Goal: Transaction & Acquisition: Purchase product/service

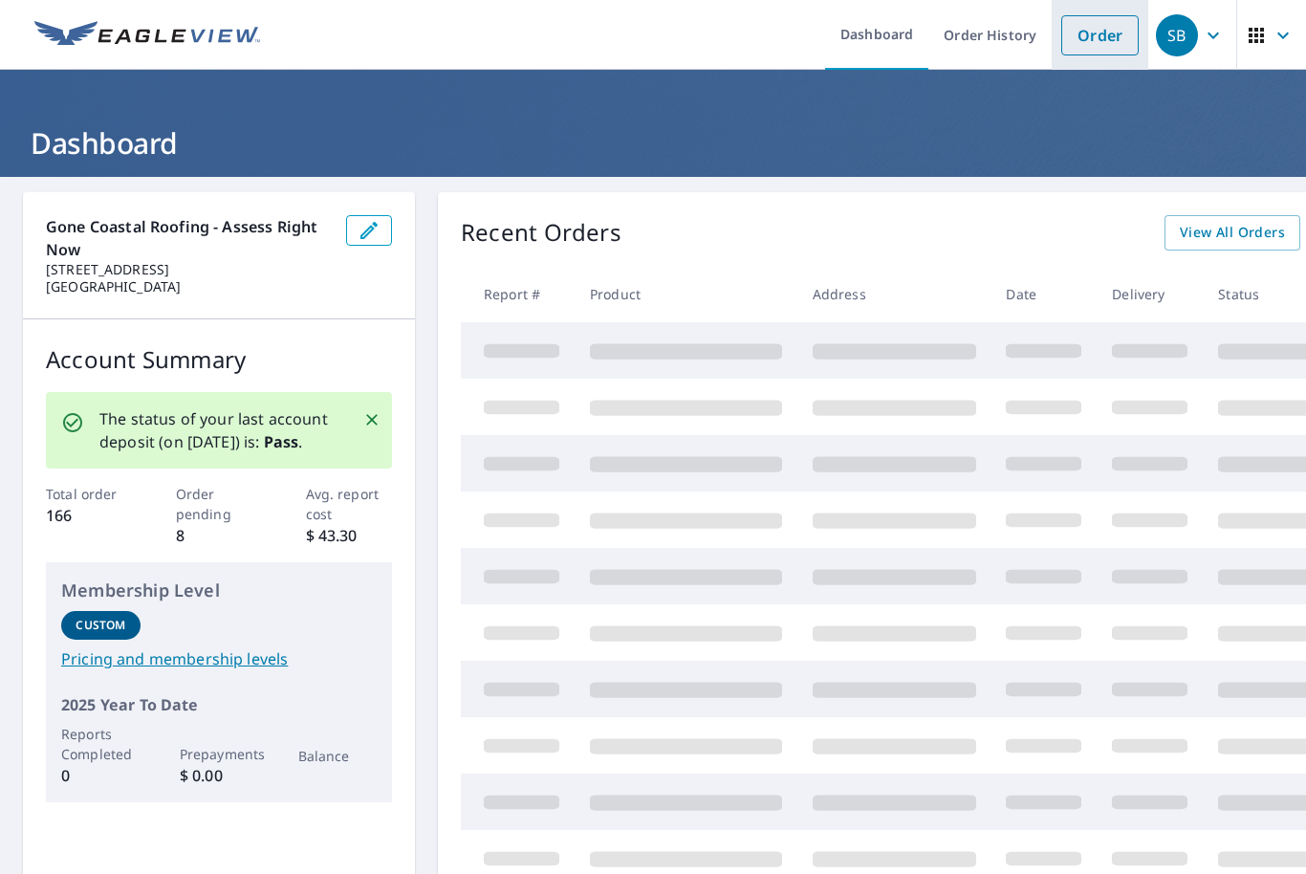
click at [1099, 46] on link "Order" at bounding box center [1099, 35] width 77 height 40
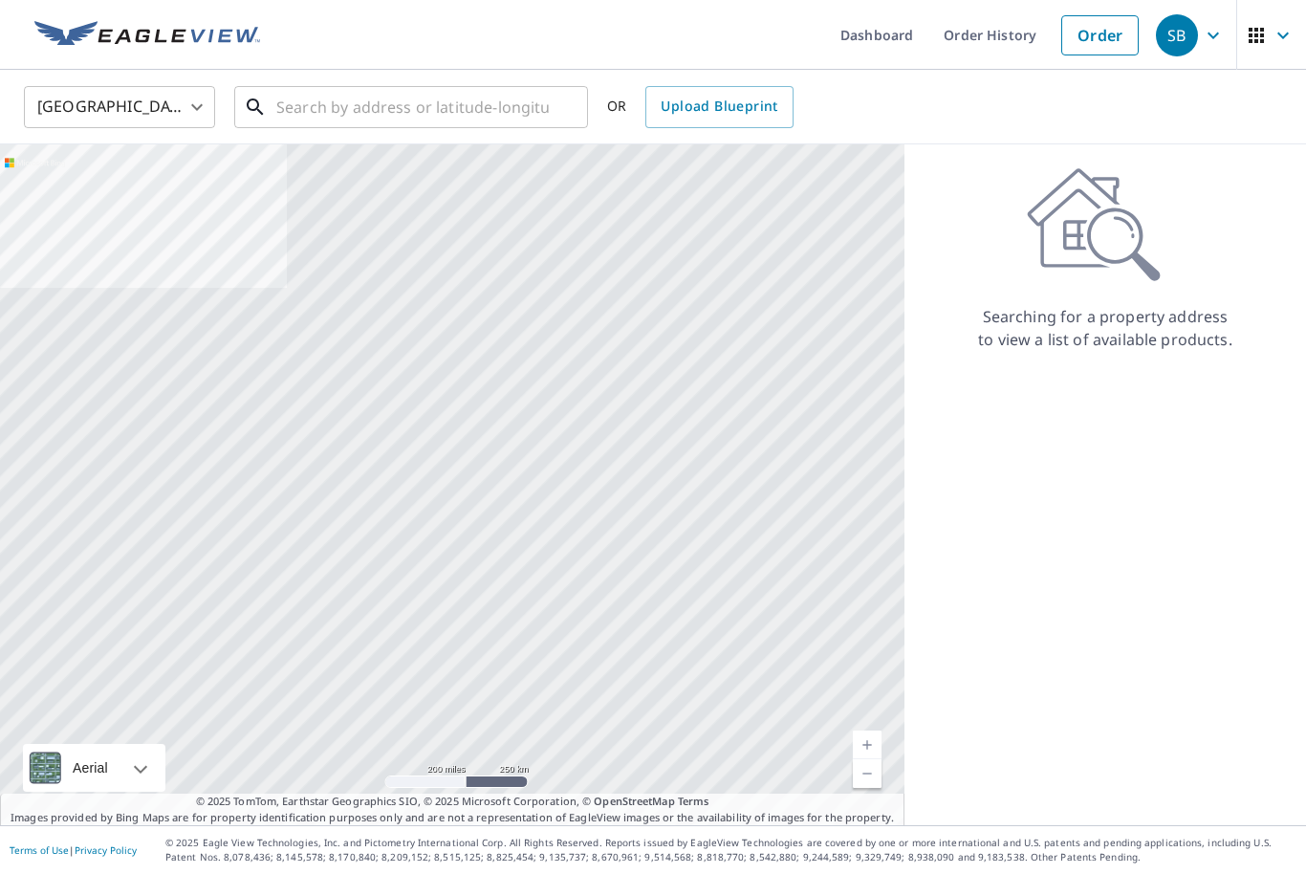
click at [381, 114] on input "text" at bounding box center [412, 107] width 272 height 54
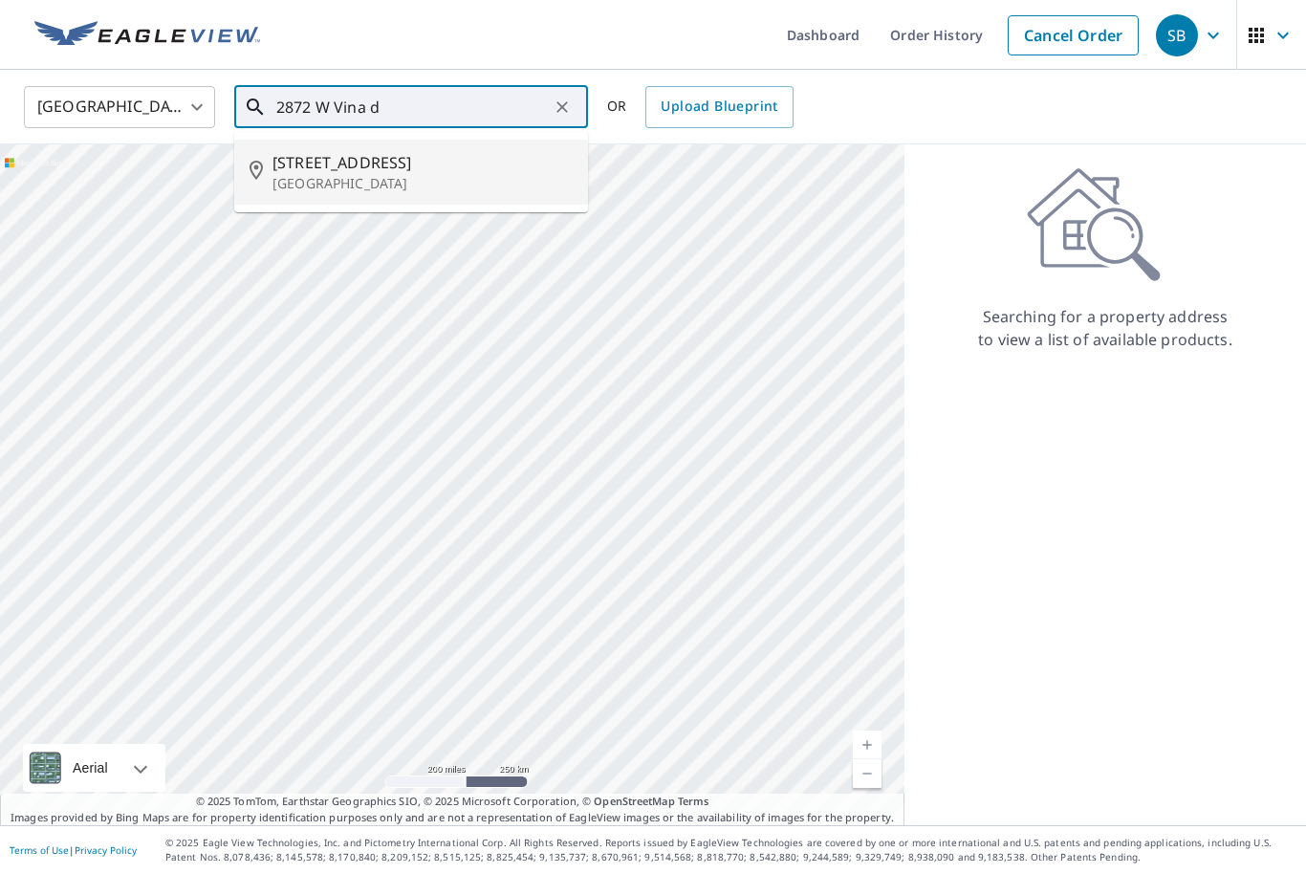
click at [450, 174] on p "[GEOGRAPHIC_DATA]" at bounding box center [422, 183] width 300 height 19
type input "[STREET_ADDRESS]"
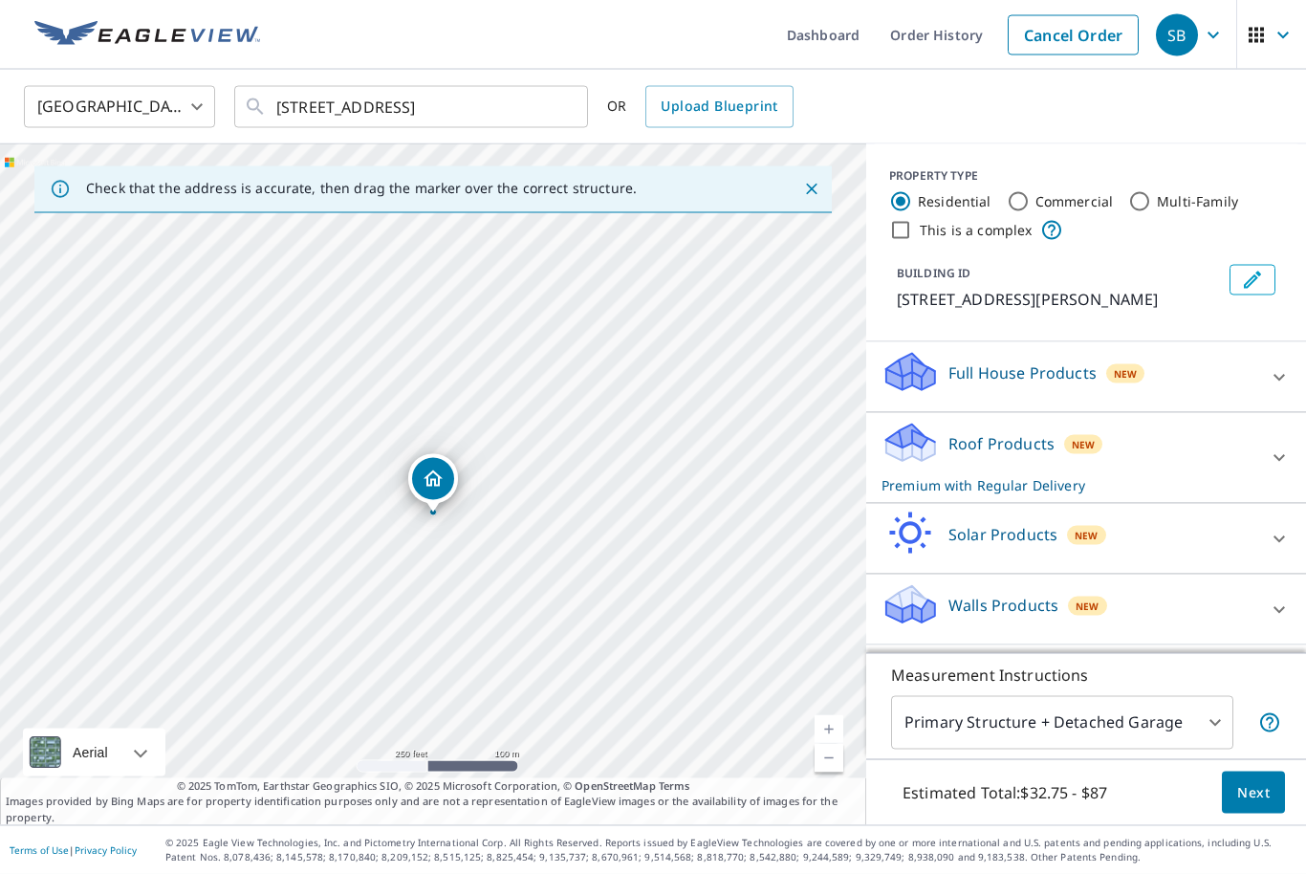
click at [1262, 805] on span "Next" at bounding box center [1253, 793] width 33 height 24
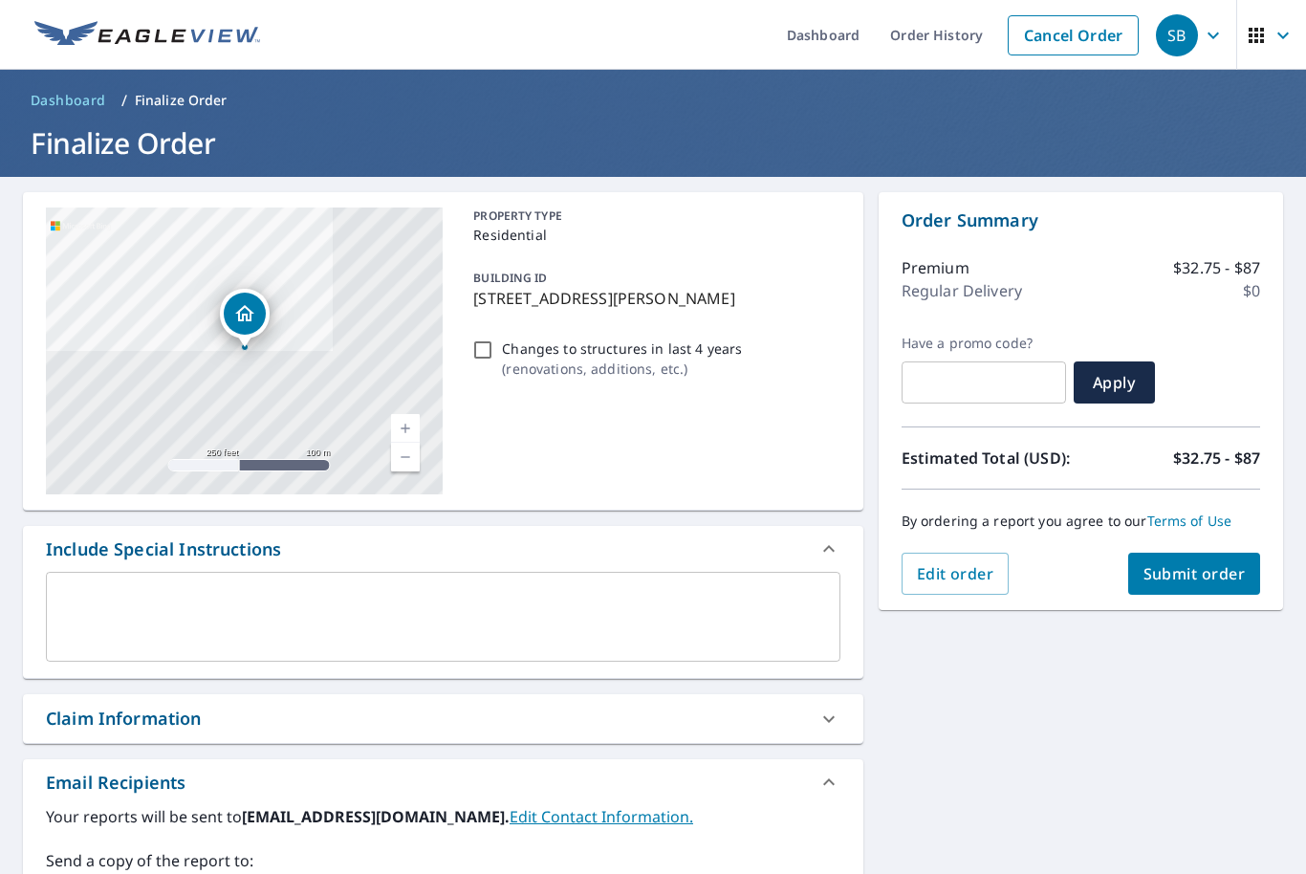
click at [1203, 573] on span "Submit order" at bounding box center [1194, 573] width 102 height 21
checkbox input "true"
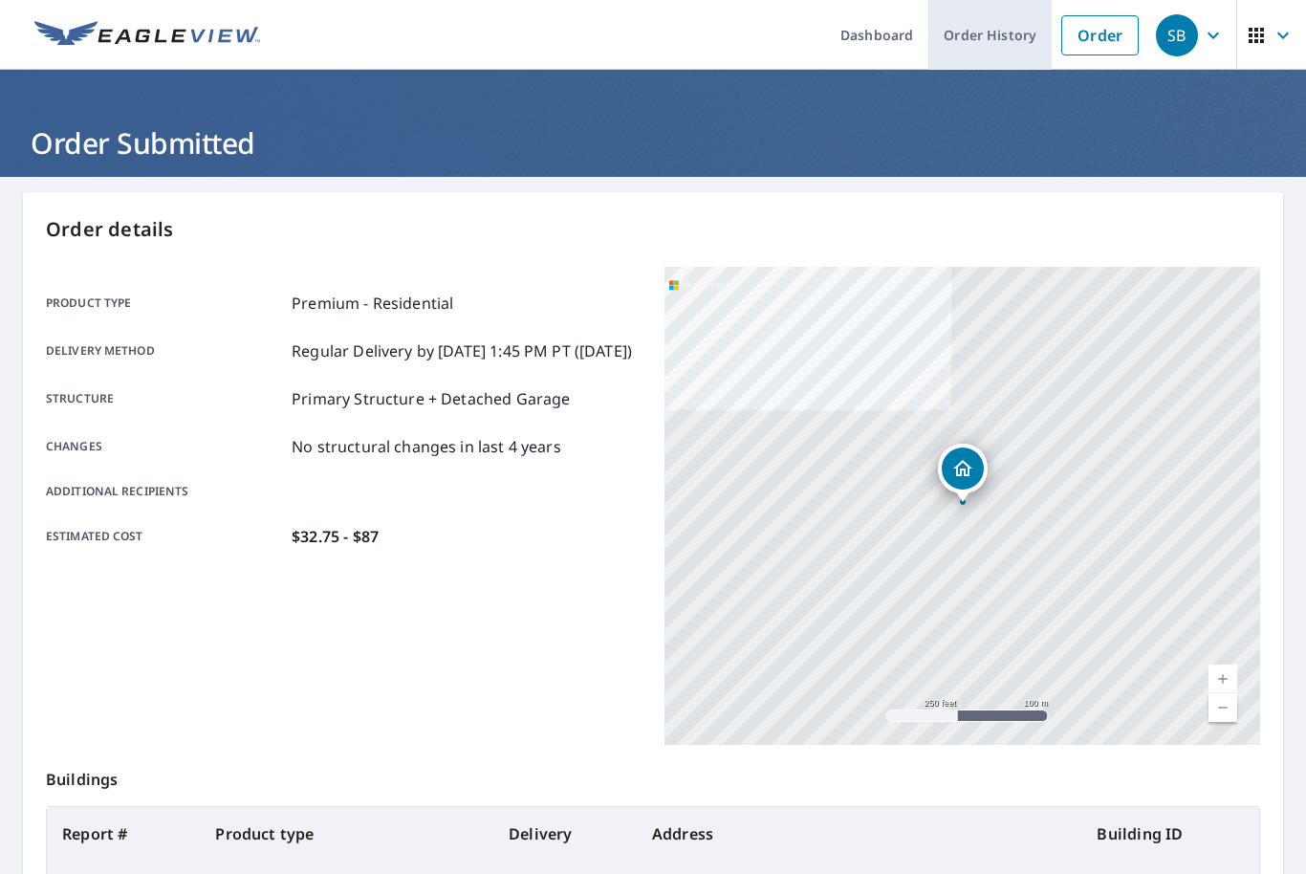
click at [1005, 43] on link "Order History" at bounding box center [989, 35] width 123 height 70
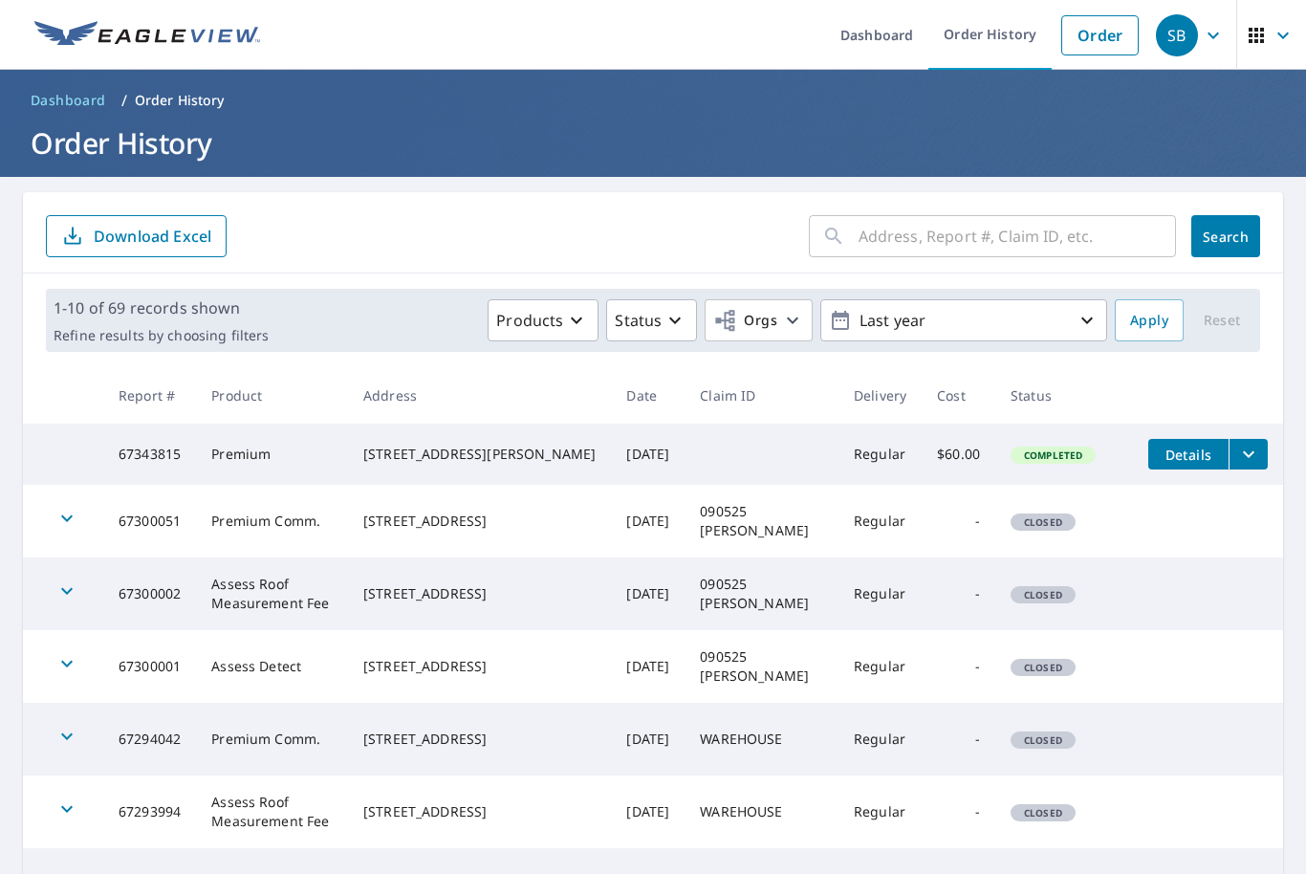
click at [1251, 457] on icon "filesDropdownBtn-67343815" at bounding box center [1248, 454] width 23 height 23
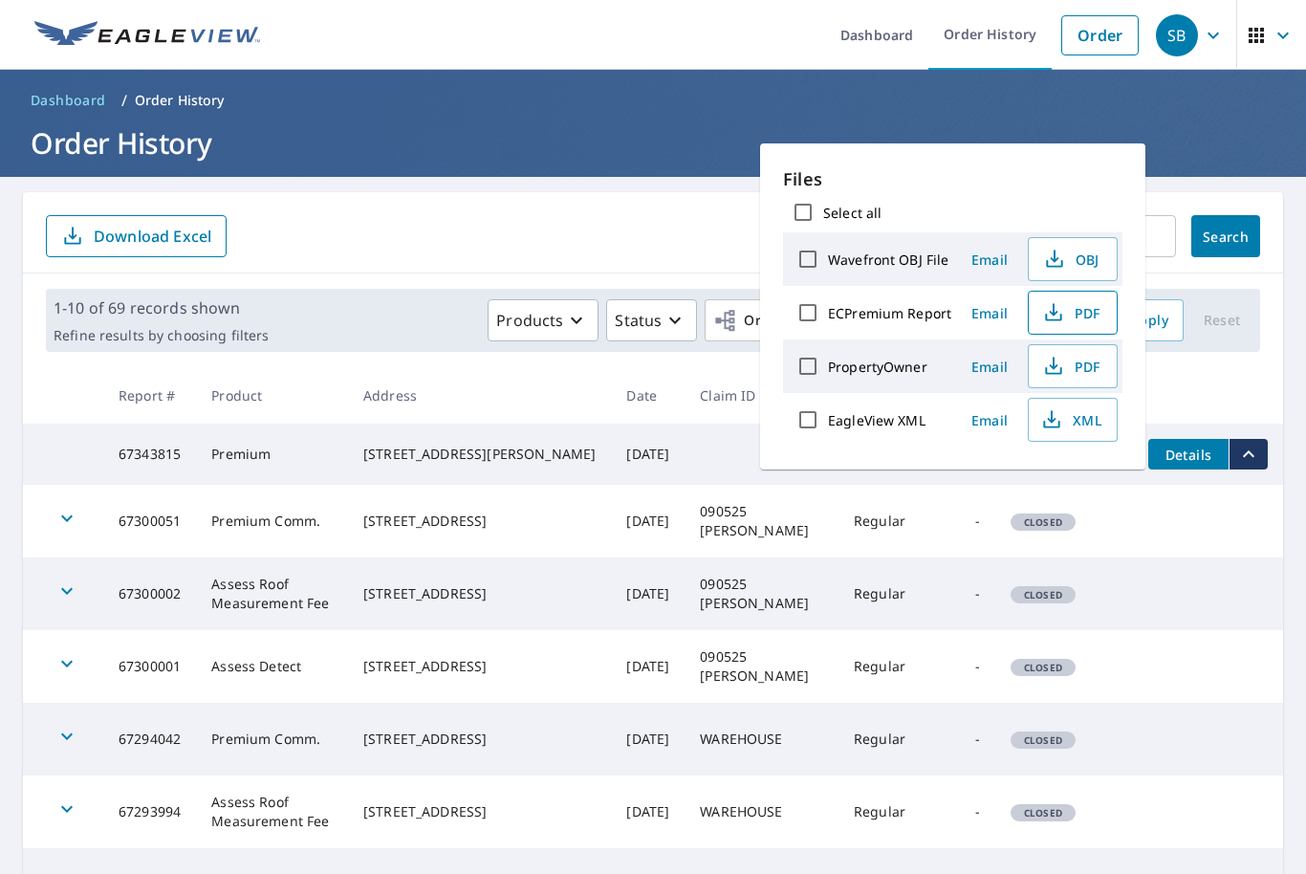
click at [1086, 316] on span "PDF" at bounding box center [1070, 312] width 61 height 23
click at [1204, 458] on span "Details" at bounding box center [1188, 455] width 57 height 18
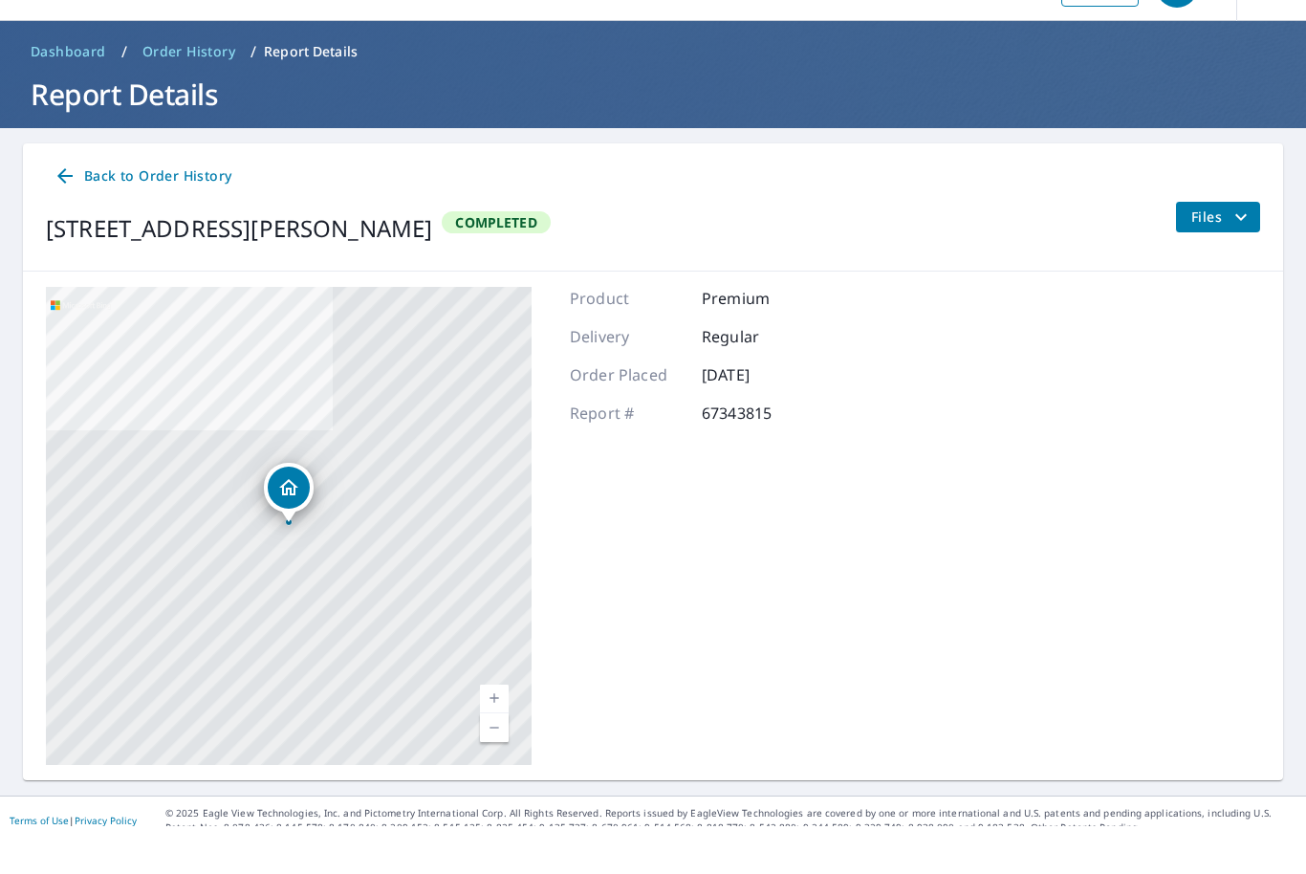
scroll to position [63, 0]
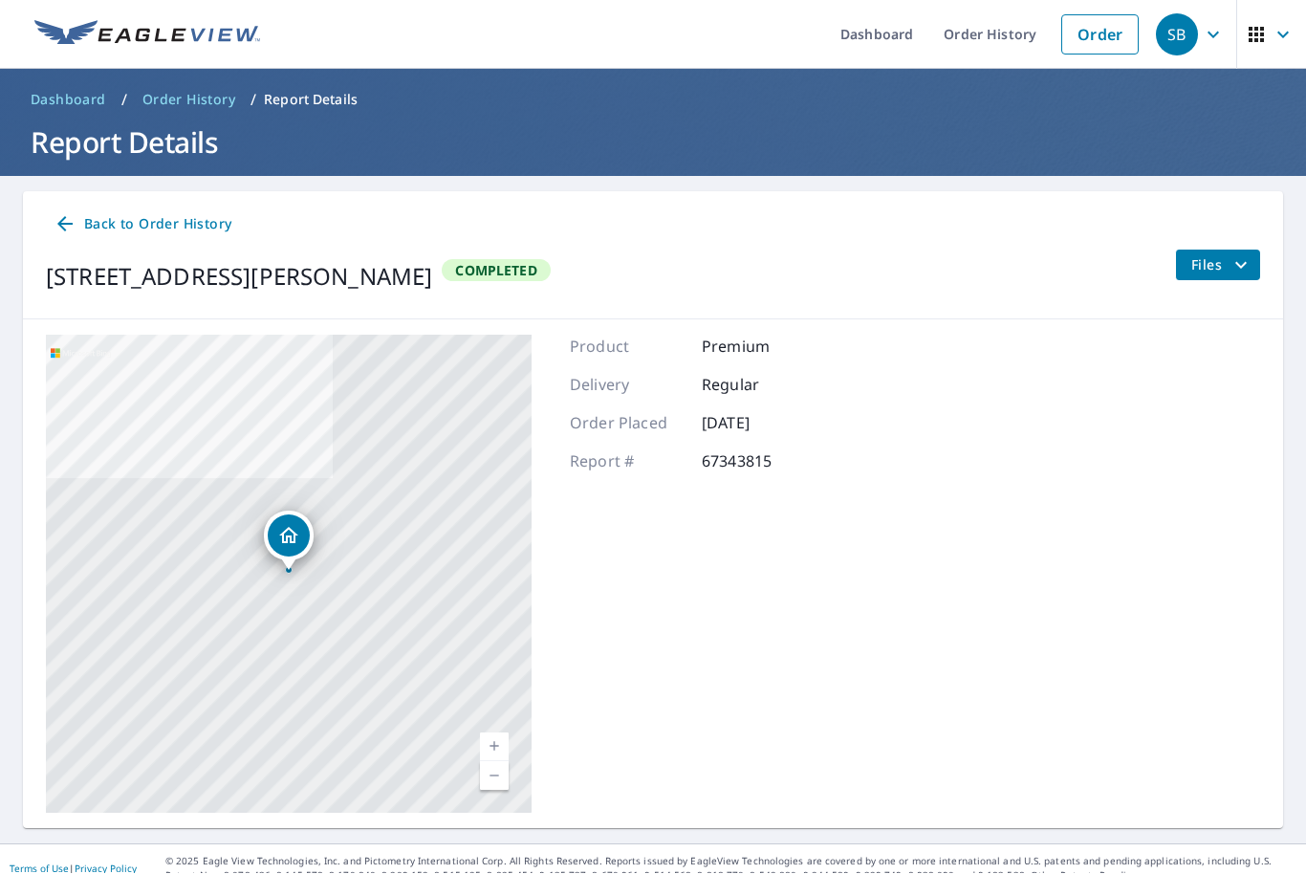
click at [1231, 254] on icon "filesDropdownBtn-67343815" at bounding box center [1241, 265] width 23 height 23
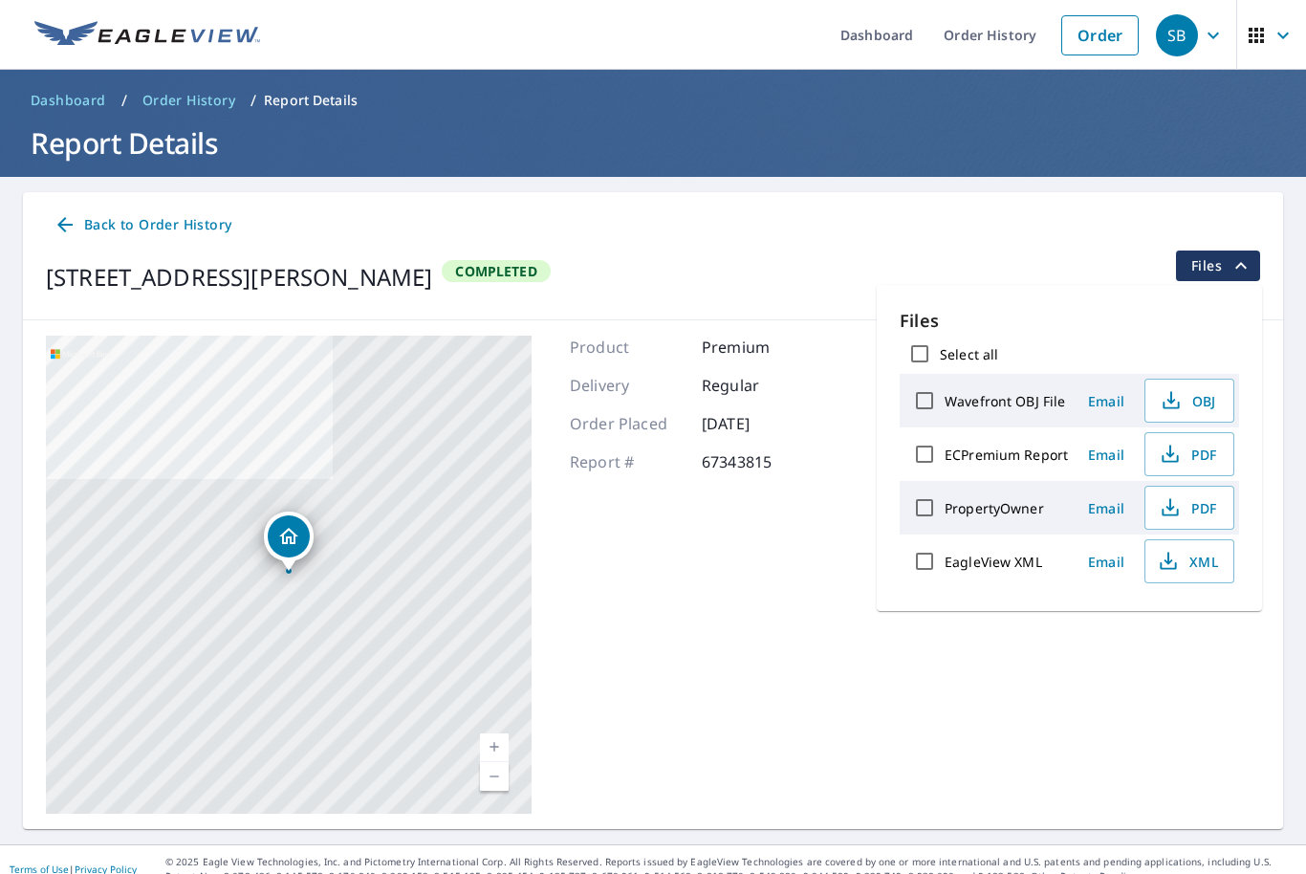
click at [1111, 446] on span "Email" at bounding box center [1106, 455] width 46 height 18
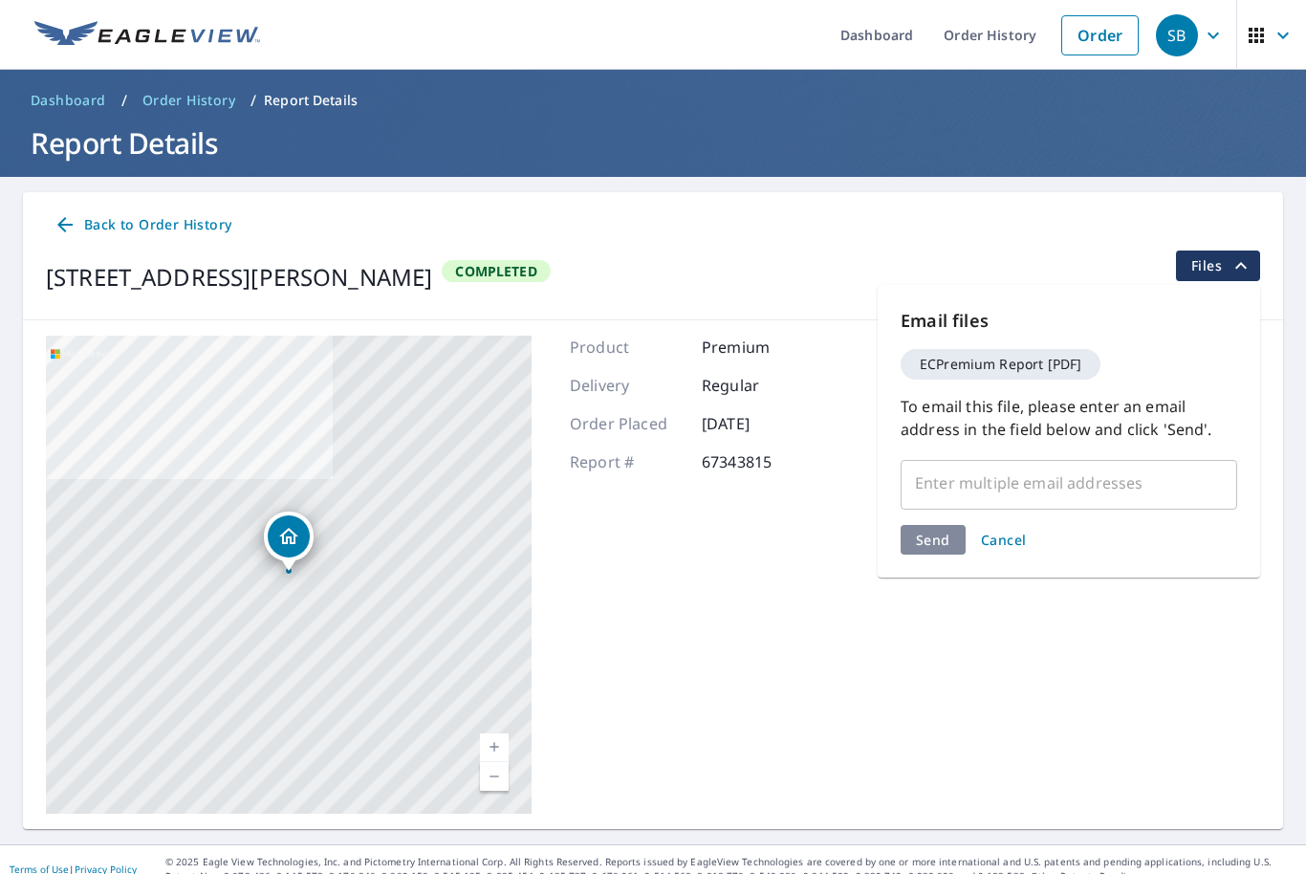
click at [995, 465] on input "text" at bounding box center [1054, 483] width 291 height 36
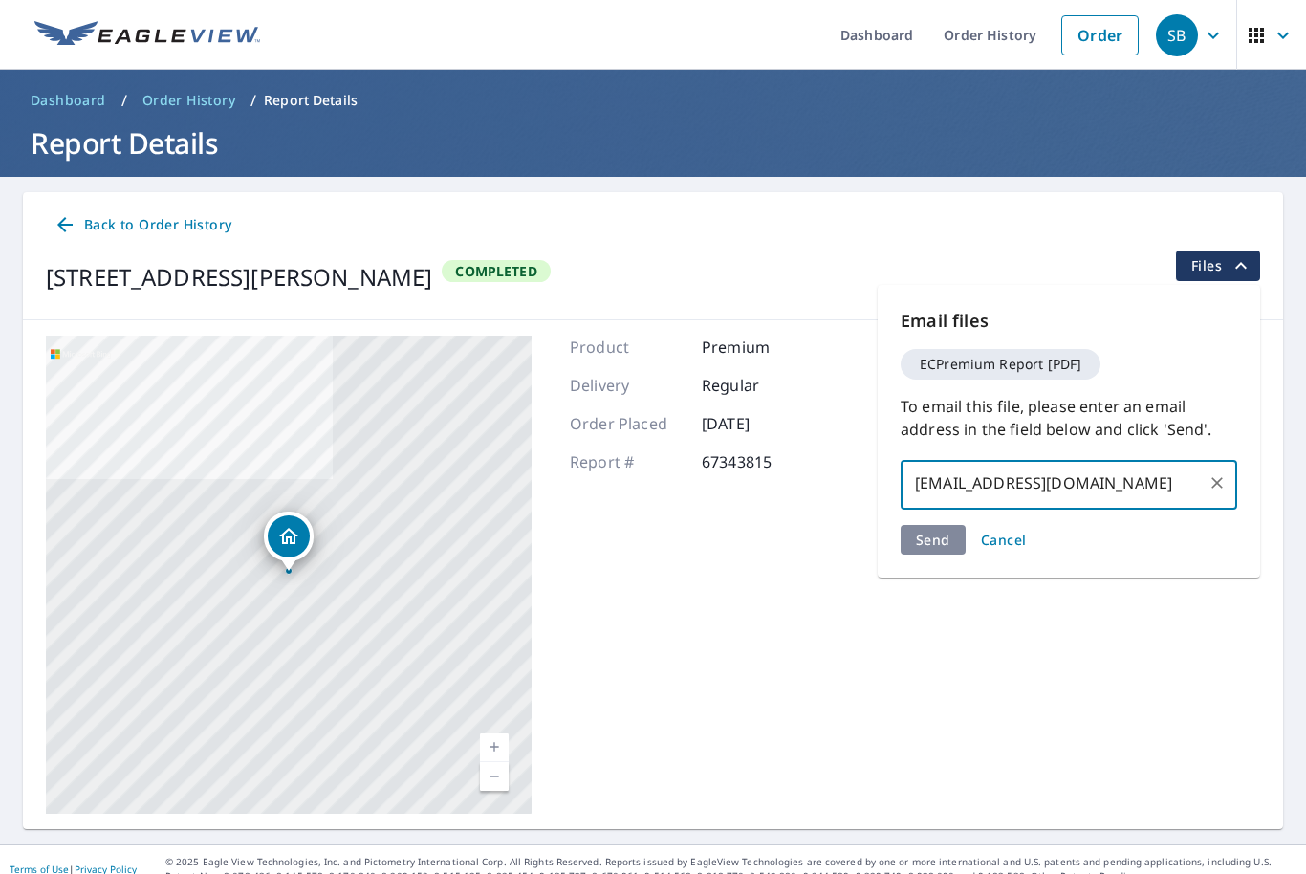
type input "[EMAIL_ADDRESS][DOMAIN_NAME]"
click at [941, 525] on div "Send Cancel" at bounding box center [1069, 540] width 337 height 30
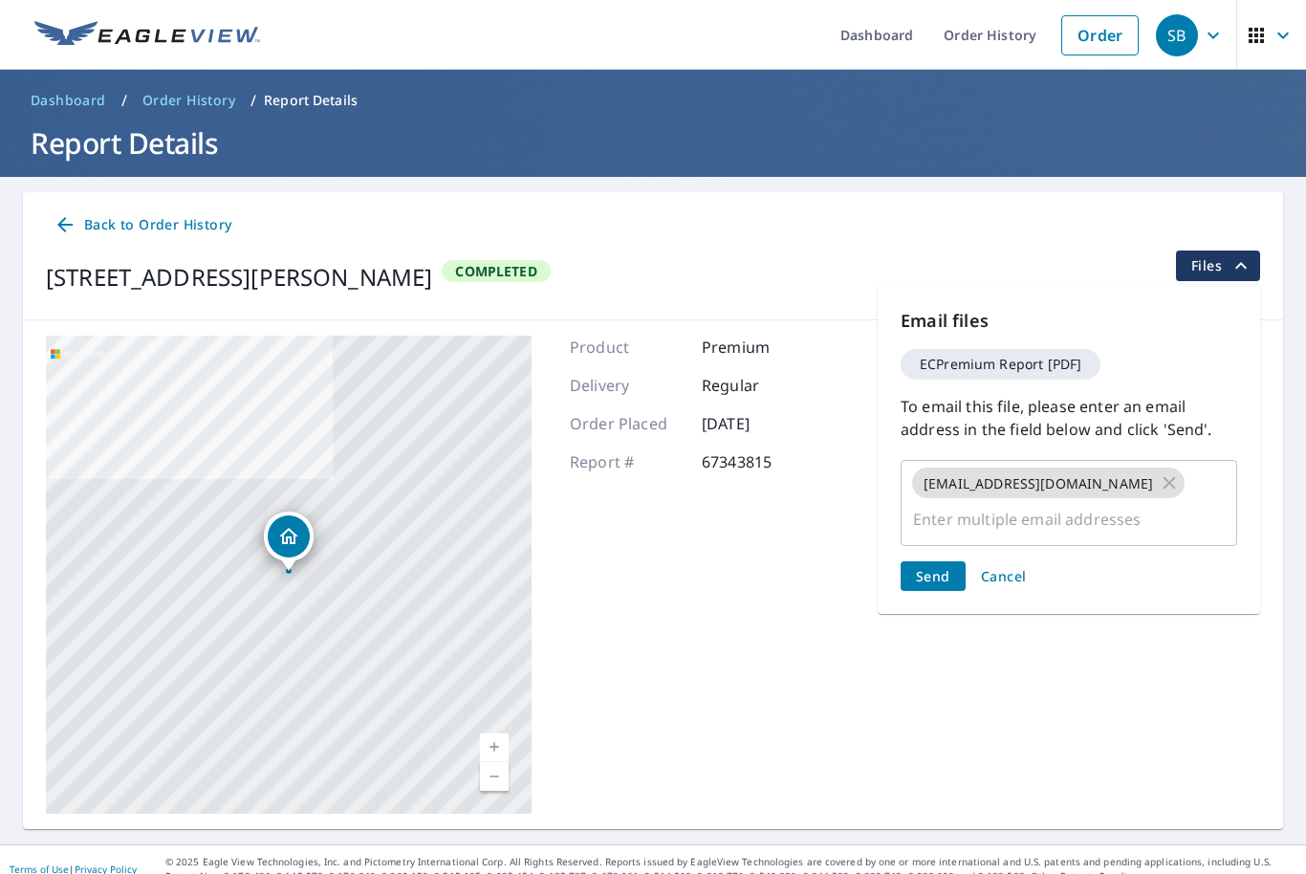
click at [939, 567] on span "Send" at bounding box center [933, 576] width 34 height 18
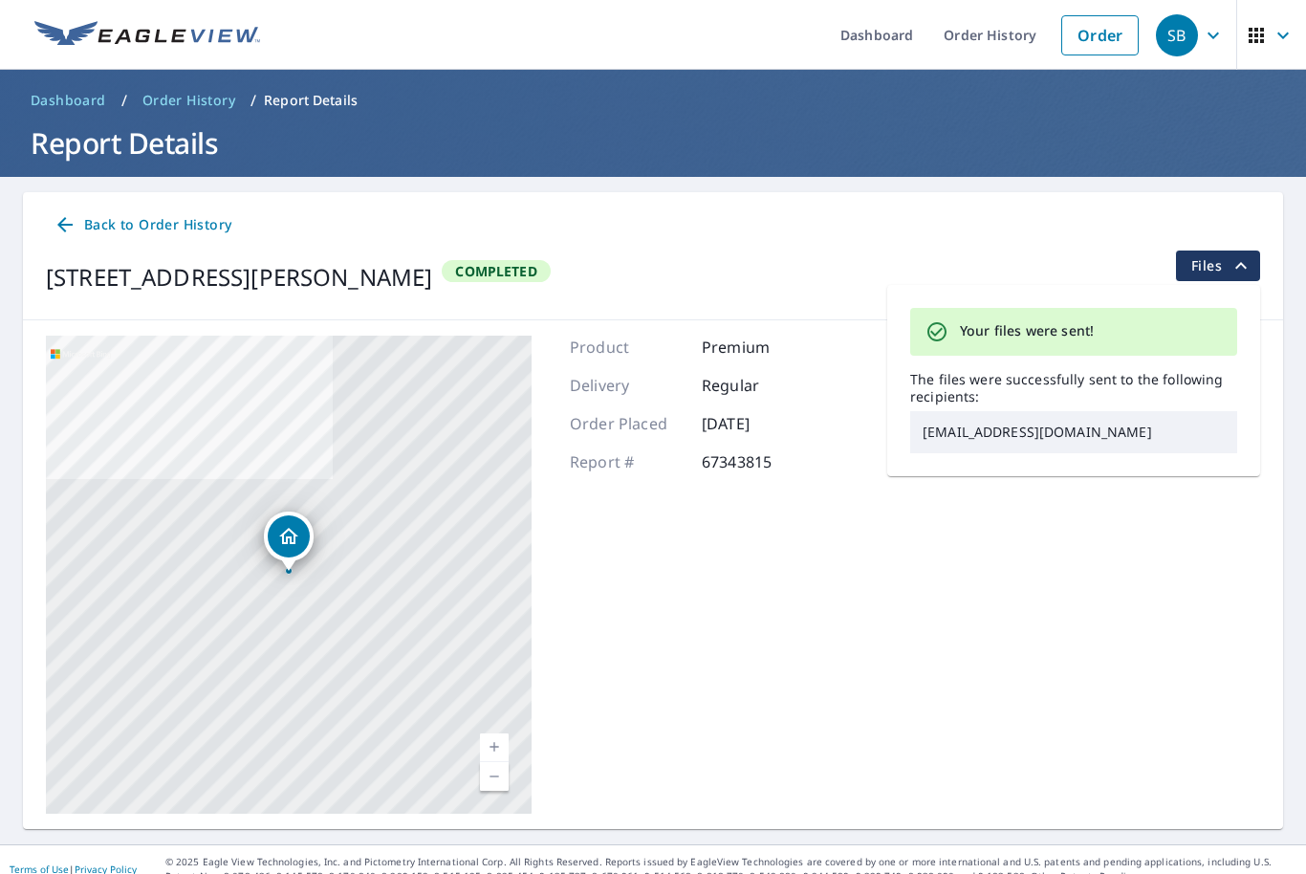
click at [865, 568] on div "[STREET_ADDRESS][PERSON_NAME] Aerial Road A standard road map Aerial A detailed…" at bounding box center [653, 574] width 1260 height 509
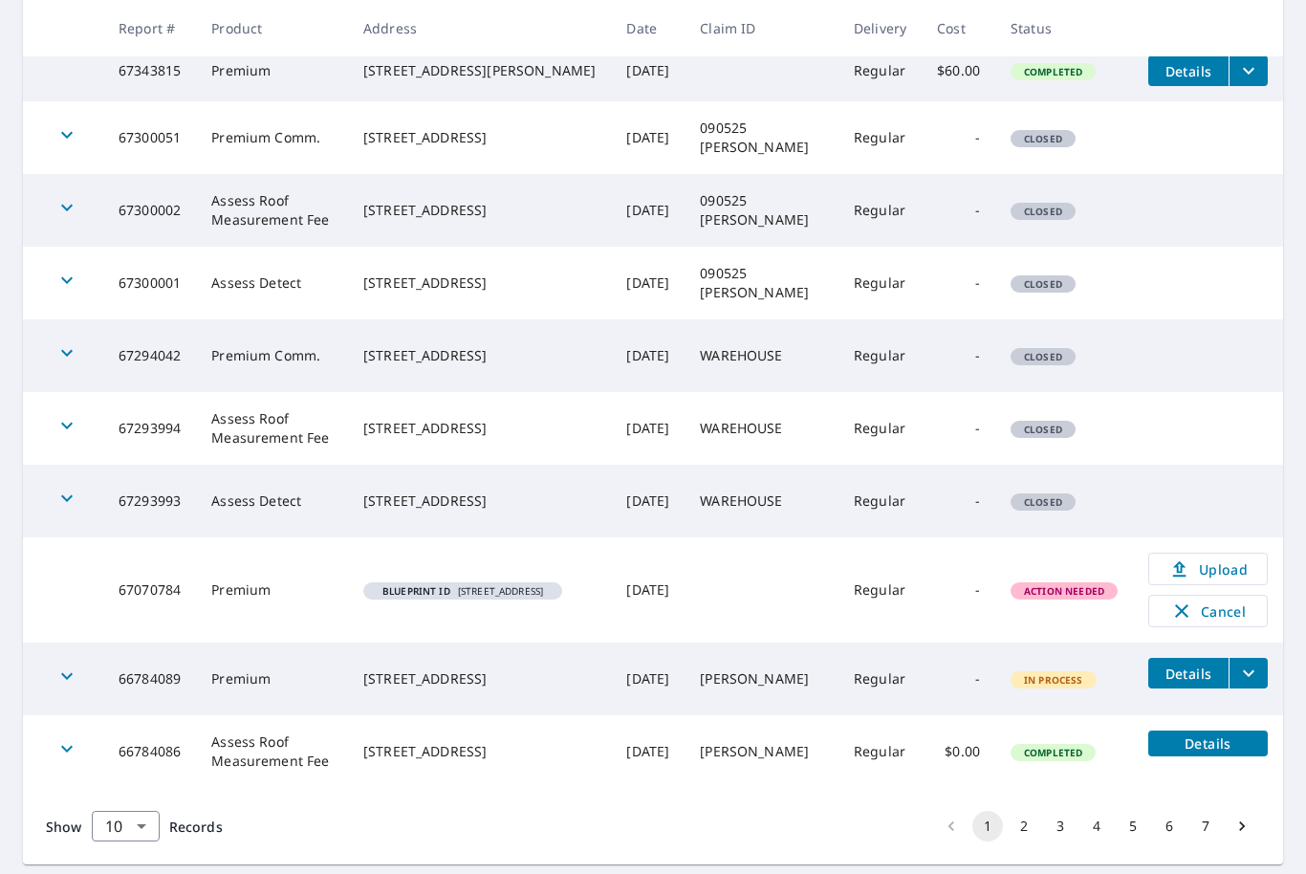
scroll to position [382, 0]
click at [1038, 838] on button "2" at bounding box center [1024, 827] width 31 height 31
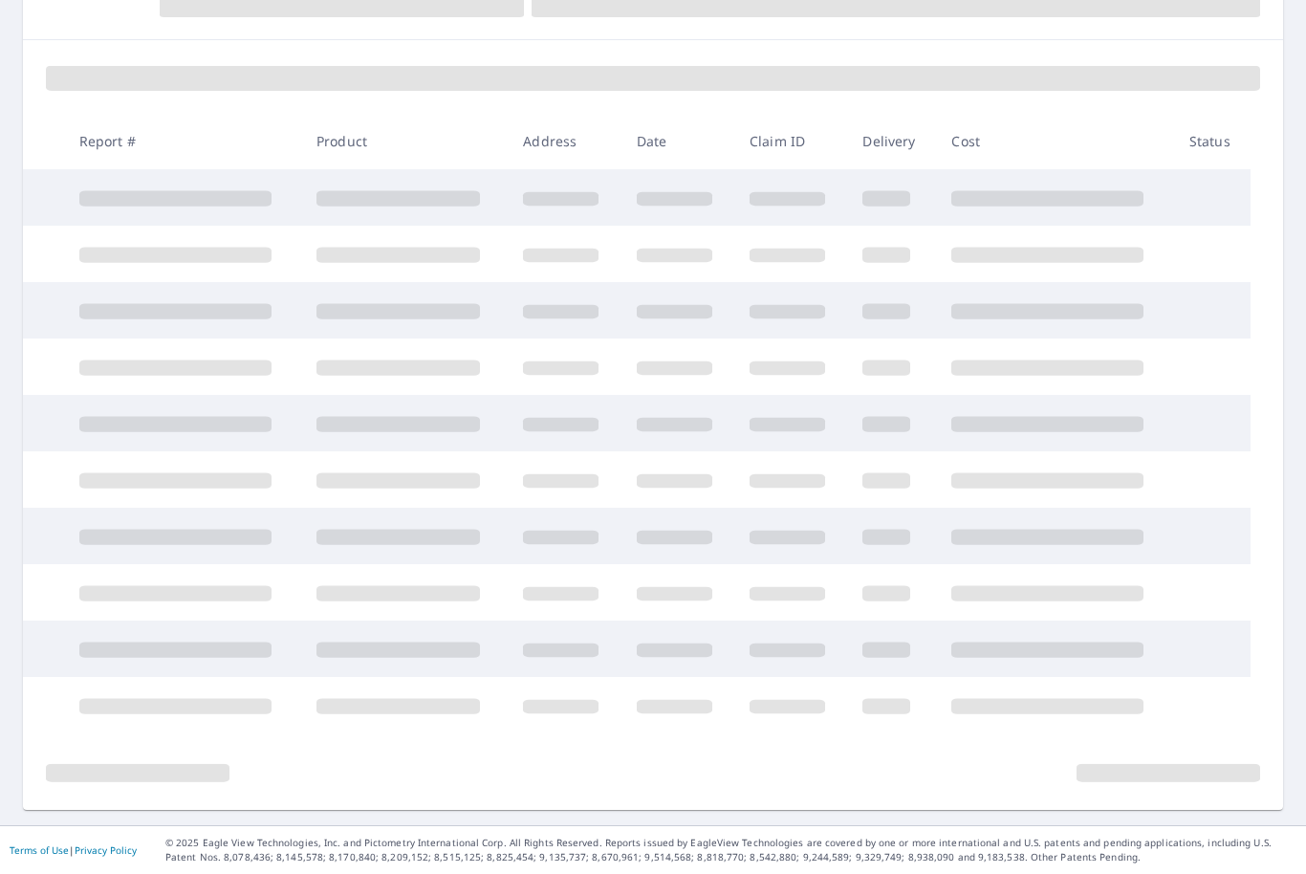
scroll to position [170, 0]
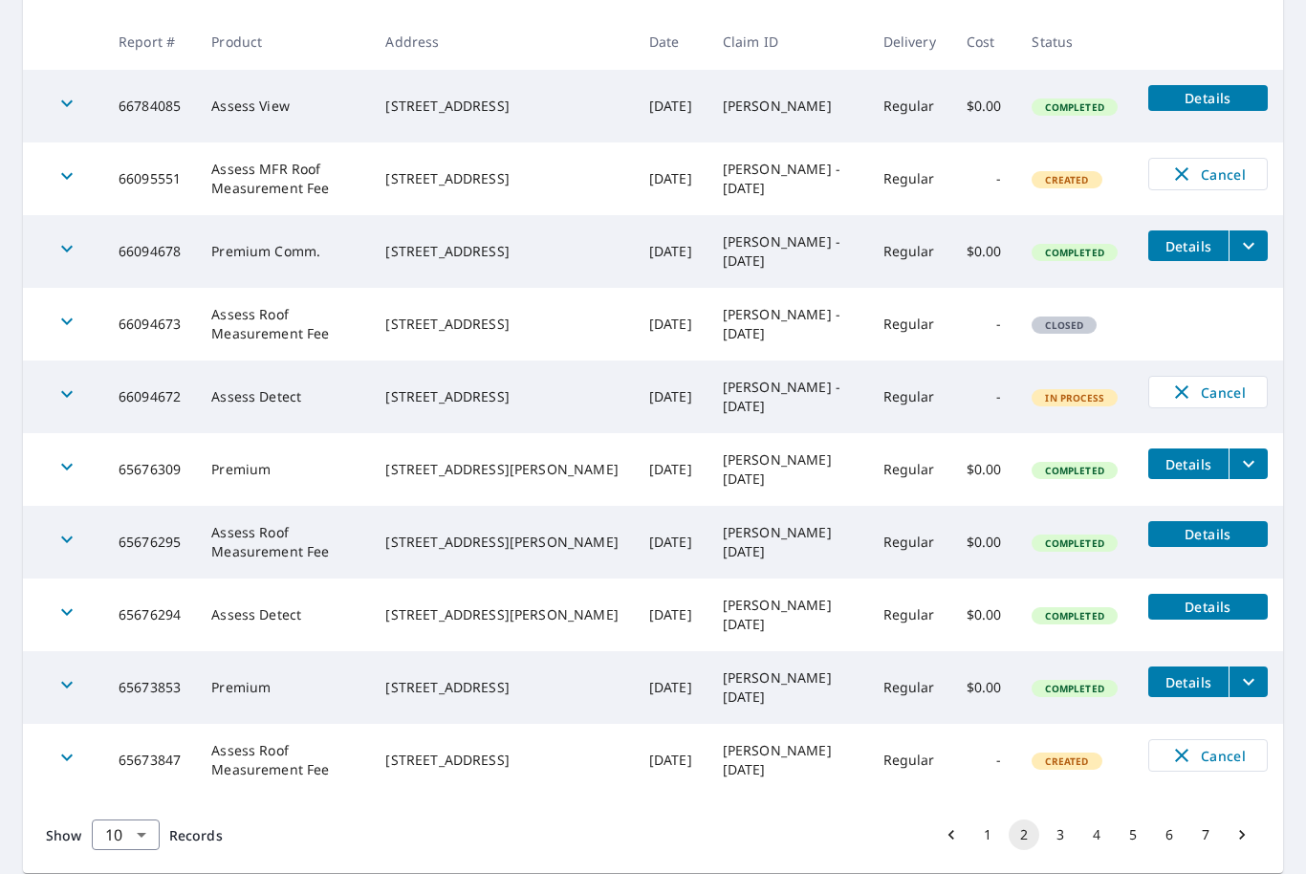
click at [1066, 836] on button "3" at bounding box center [1060, 834] width 31 height 31
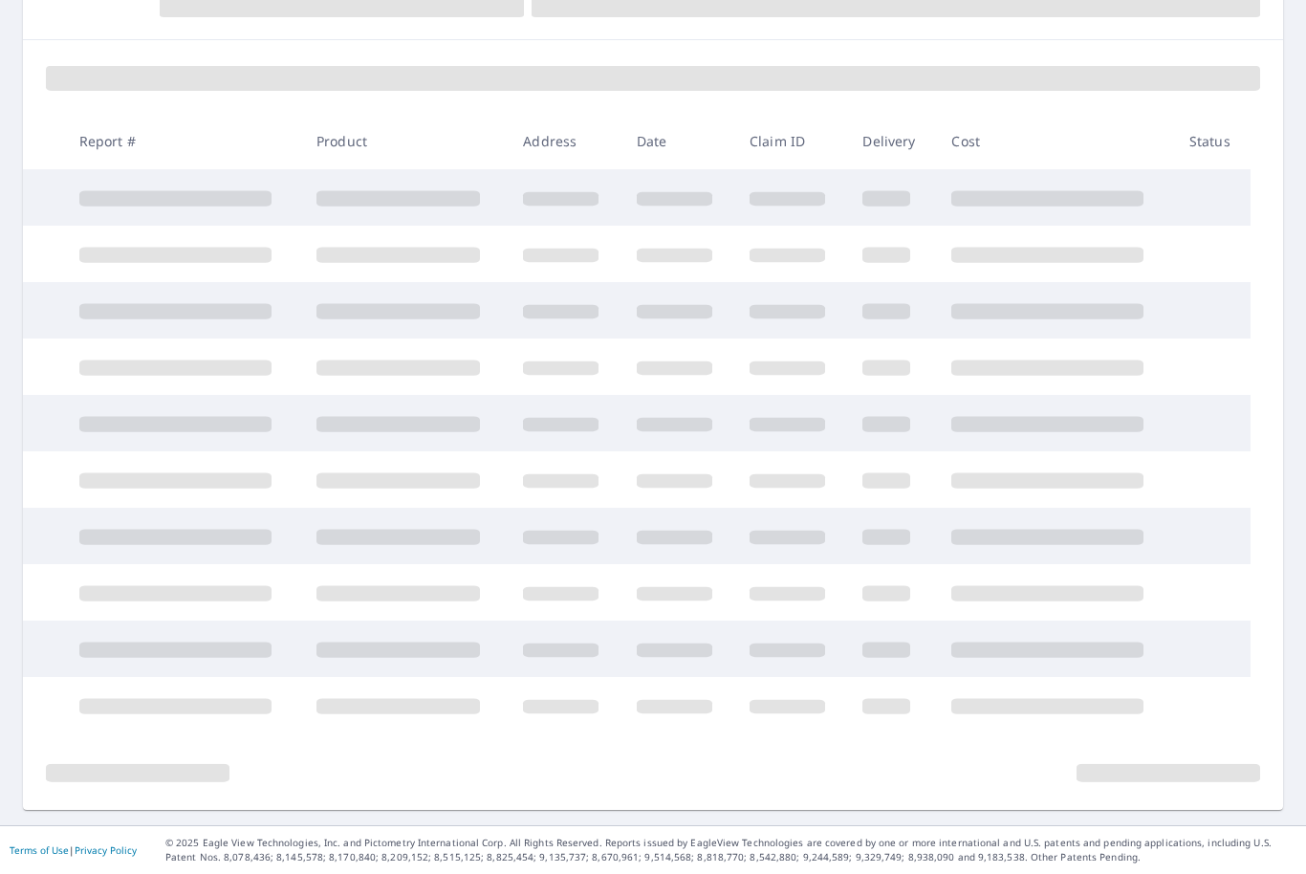
scroll to position [170, 0]
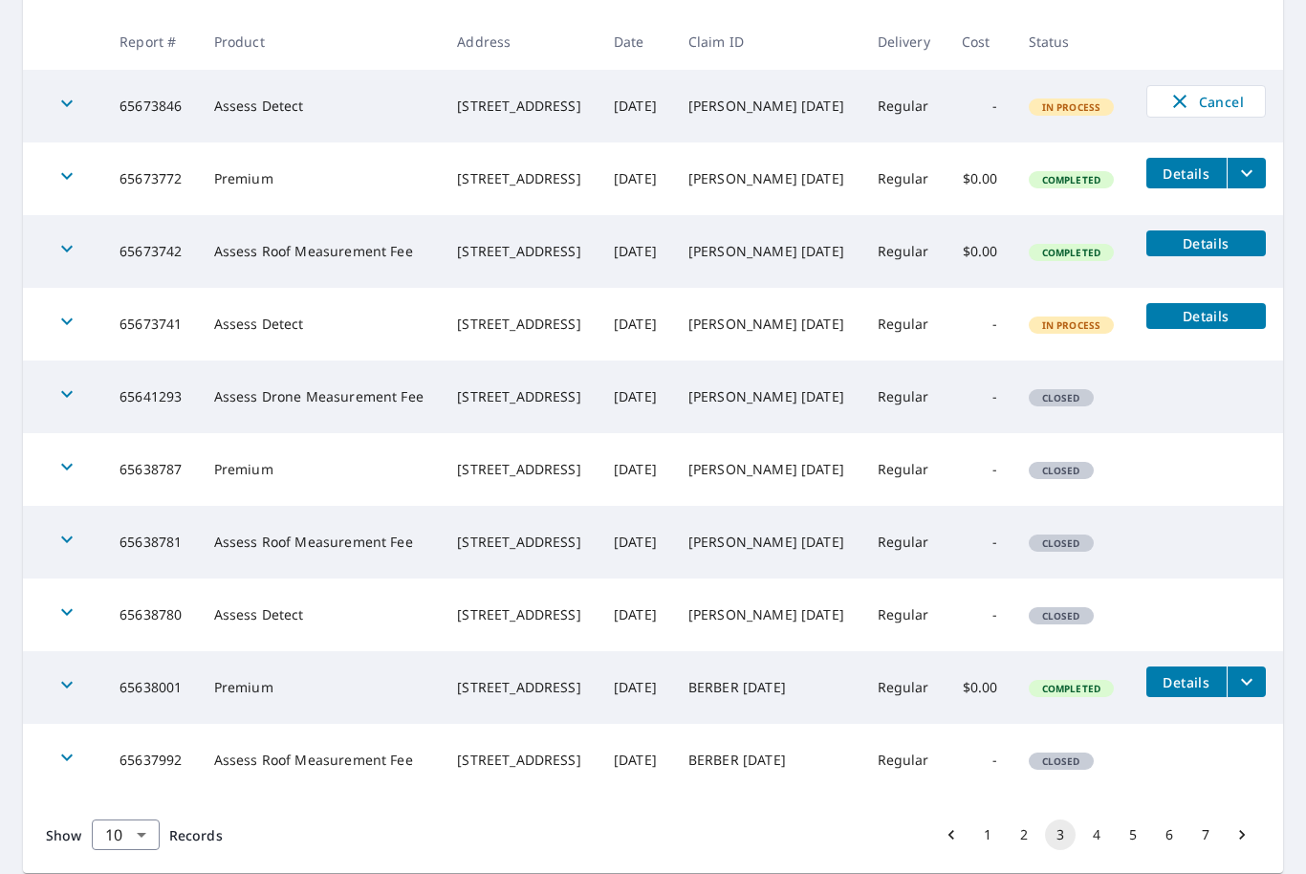
click at [1103, 835] on button "4" at bounding box center [1096, 834] width 31 height 31
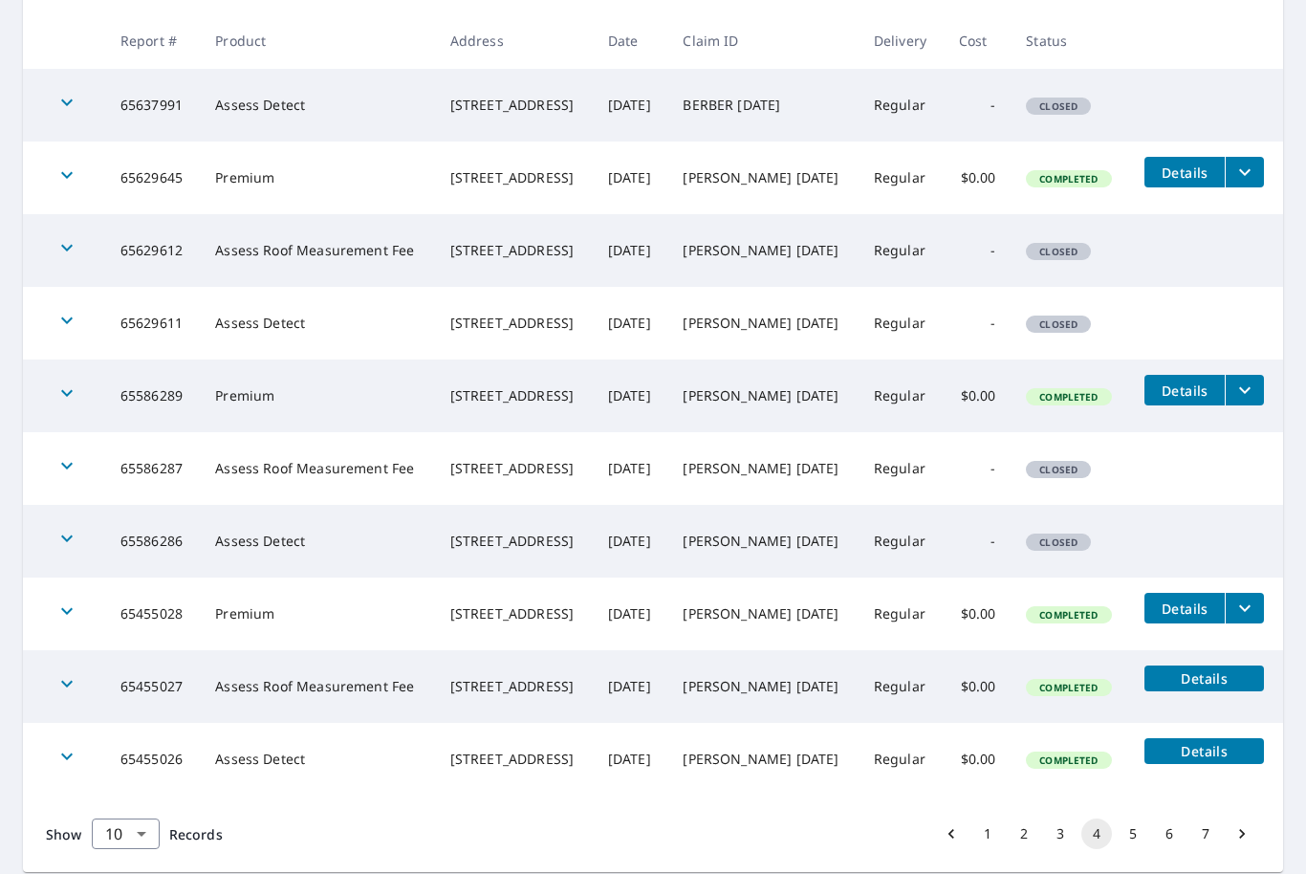
scroll to position [354, 0]
click at [1250, 612] on icon "filesDropdownBtn-65455028" at bounding box center [1244, 609] width 11 height 7
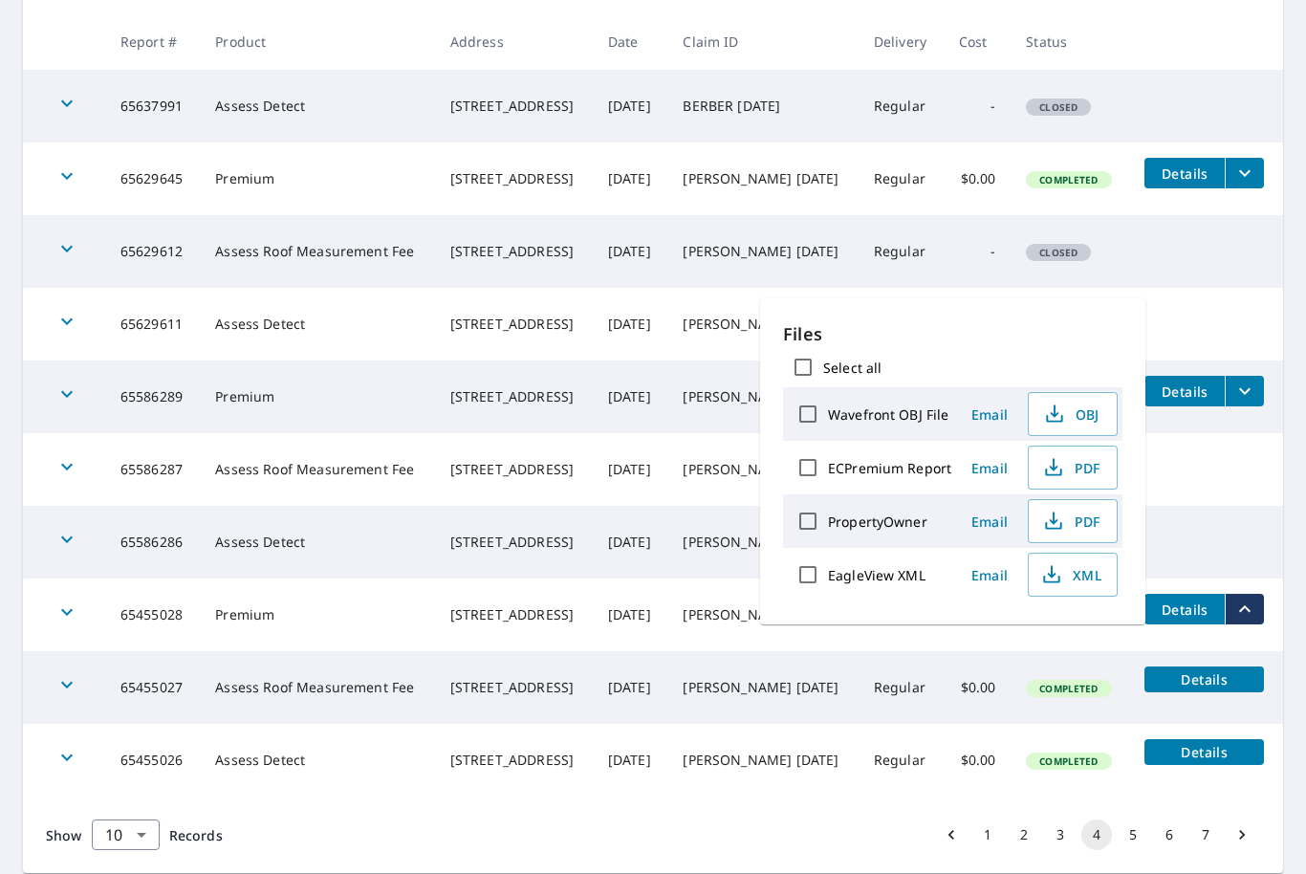
click at [1003, 469] on span "Email" at bounding box center [990, 468] width 46 height 18
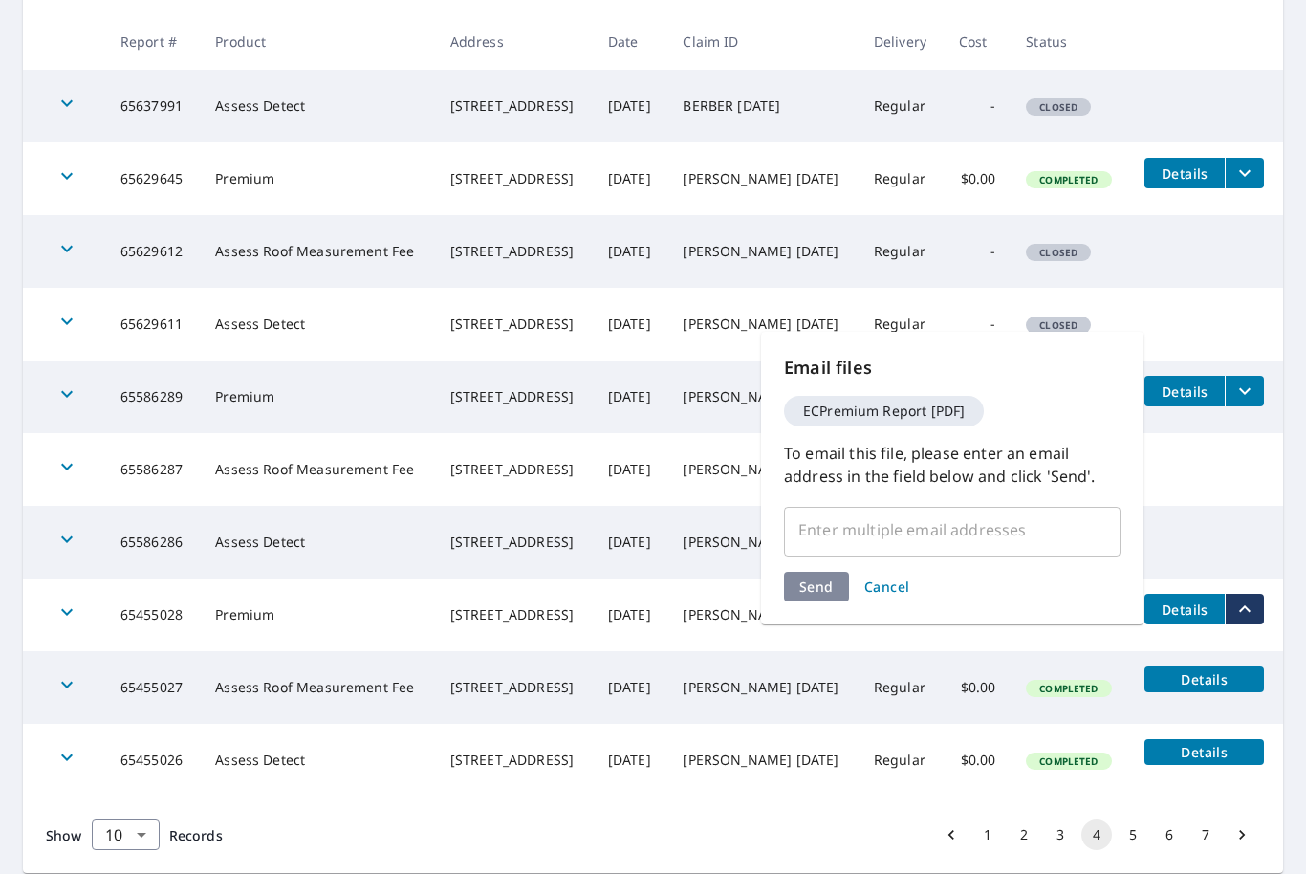
click at [875, 530] on input "text" at bounding box center [938, 529] width 291 height 36
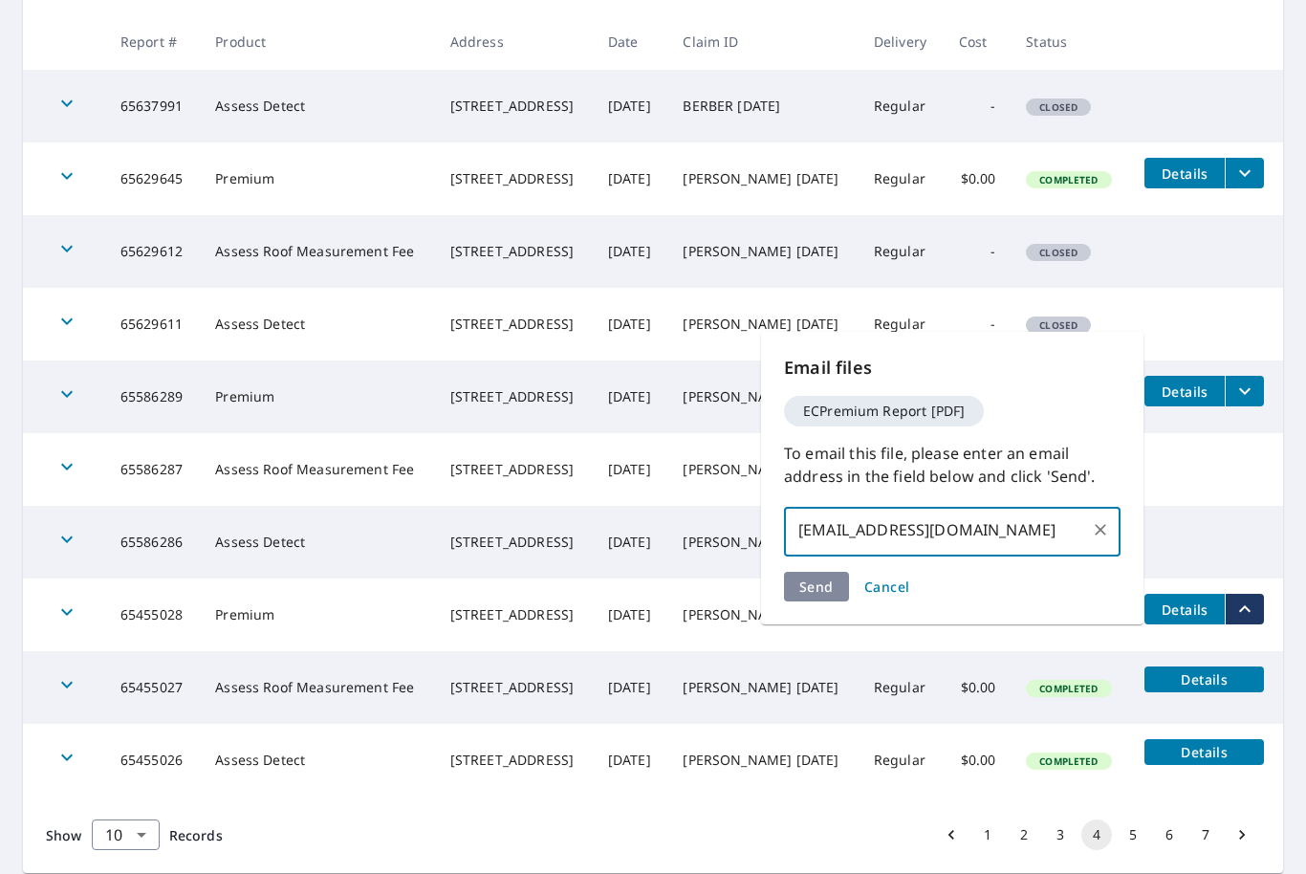
type input "[EMAIL_ADDRESS][DOMAIN_NAME]"
click at [820, 587] on div "Send Cancel" at bounding box center [952, 587] width 337 height 30
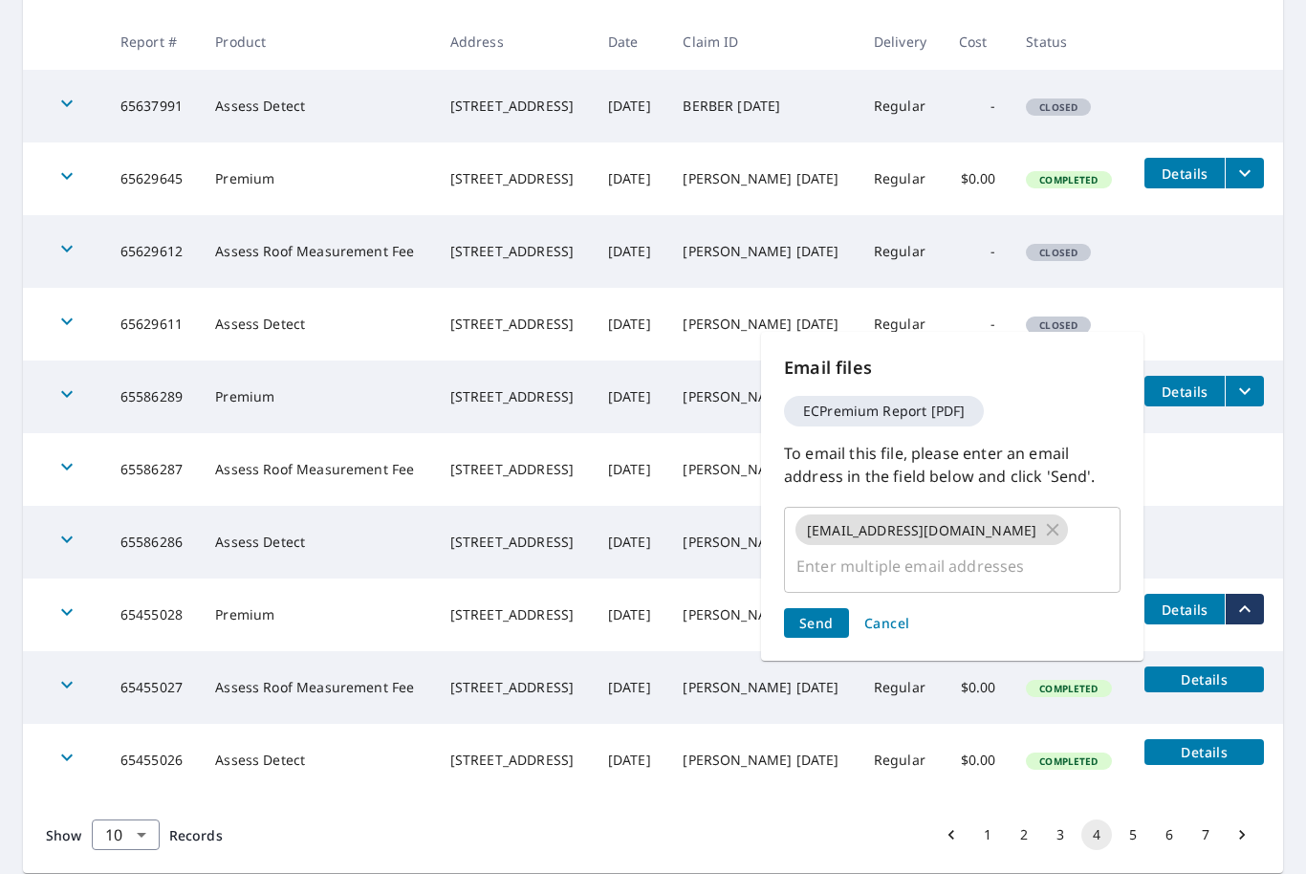
click at [823, 614] on span "Send" at bounding box center [816, 623] width 34 height 18
